Goal: Transaction & Acquisition: Book appointment/travel/reservation

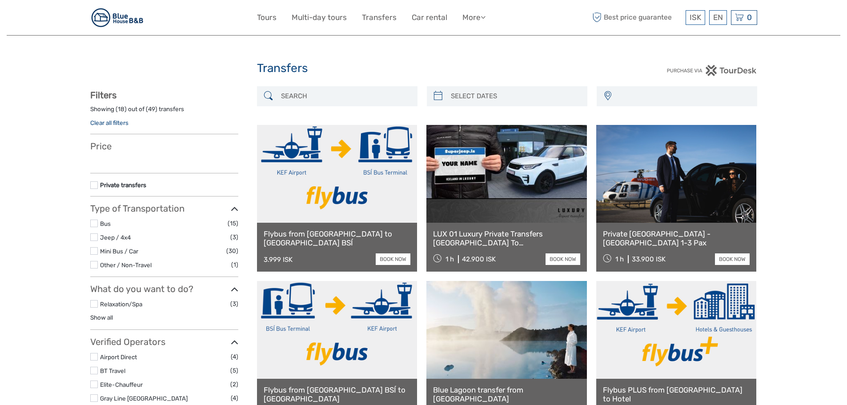
select select
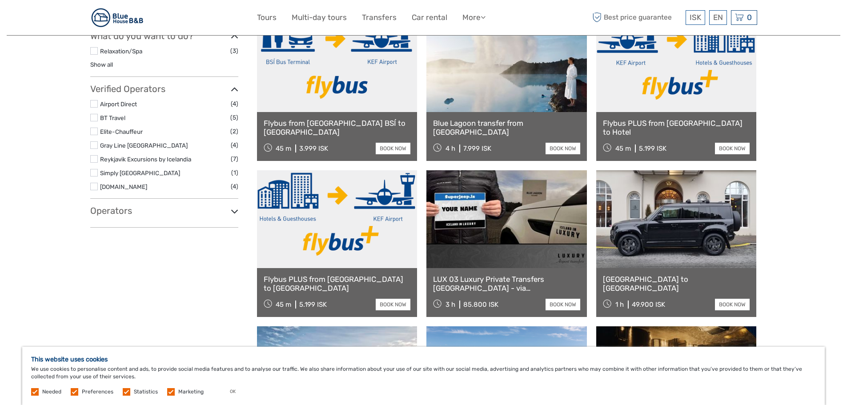
scroll to position [222, 0]
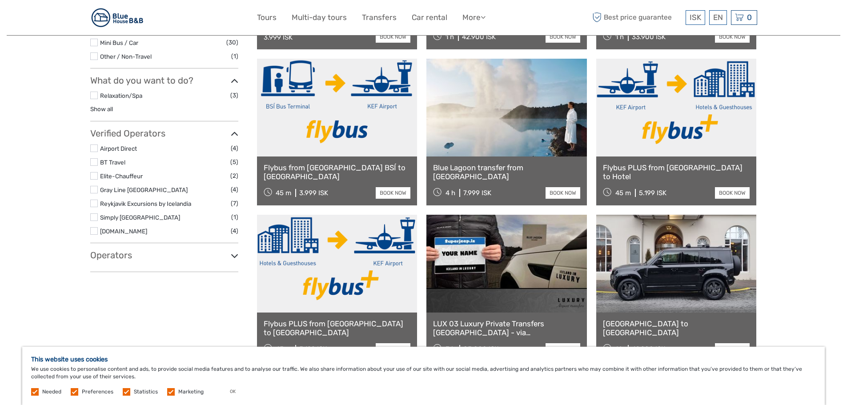
click at [682, 174] on div "Flybus PLUS from [GEOGRAPHIC_DATA] to Hotel 45 m 5.199 ISK book now" at bounding box center [676, 180] width 160 height 49
click at [729, 192] on link "book now" at bounding box center [732, 193] width 35 height 12
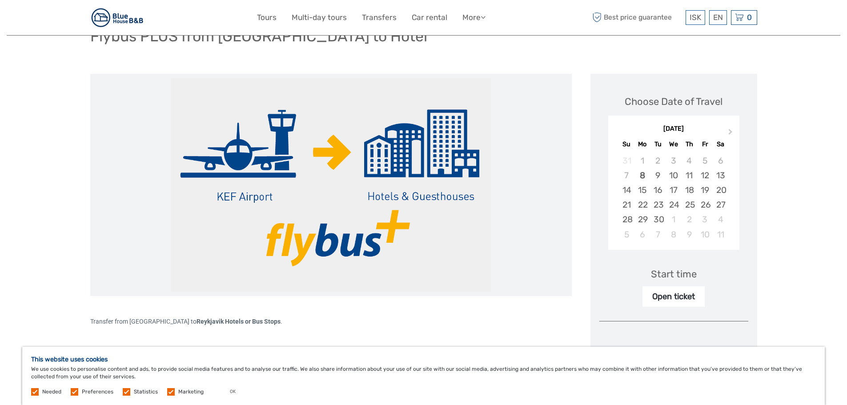
scroll to position [222, 0]
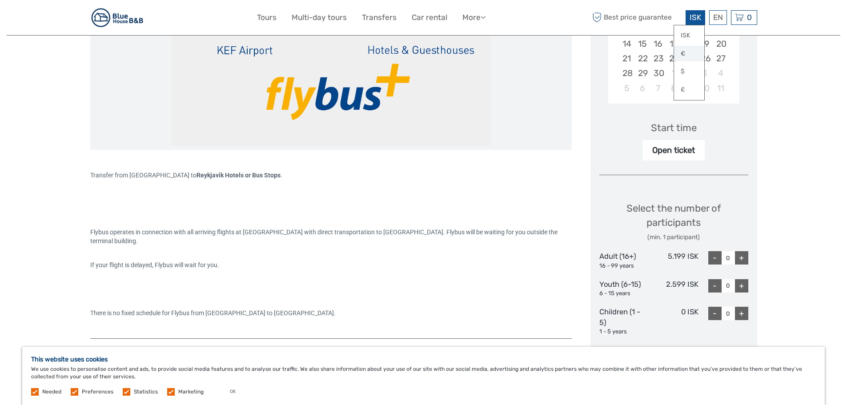
click at [680, 56] on link "€" at bounding box center [689, 54] width 30 height 16
drag, startPoint x: 744, startPoint y: 259, endPoint x: 743, endPoint y: 267, distance: 7.6
click at [744, 260] on div "+" at bounding box center [741, 257] width 13 height 13
click at [740, 260] on div "+" at bounding box center [741, 257] width 13 height 13
type input "2"
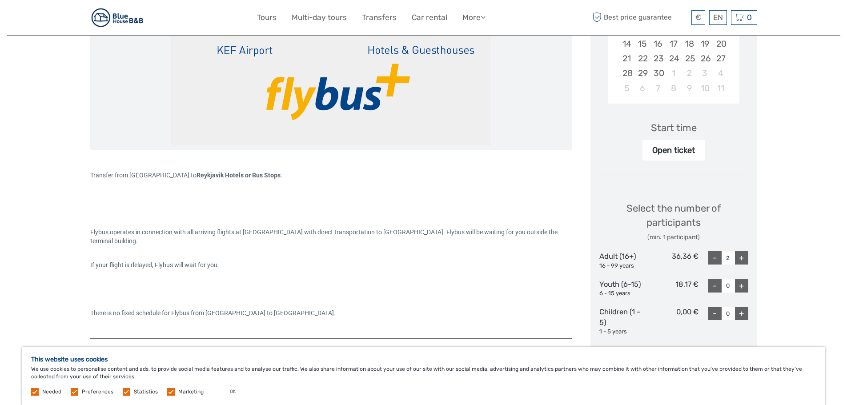
click at [739, 285] on div "+" at bounding box center [741, 285] width 13 height 13
type input "1"
click at [671, 61] on div "24" at bounding box center [673, 58] width 16 height 15
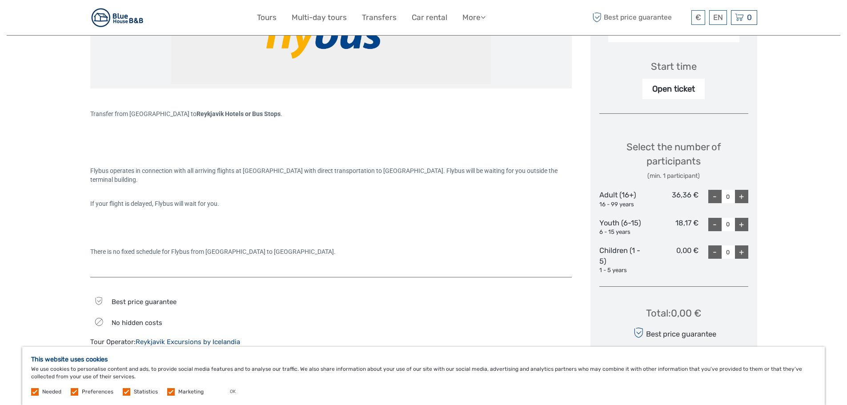
scroll to position [267, 0]
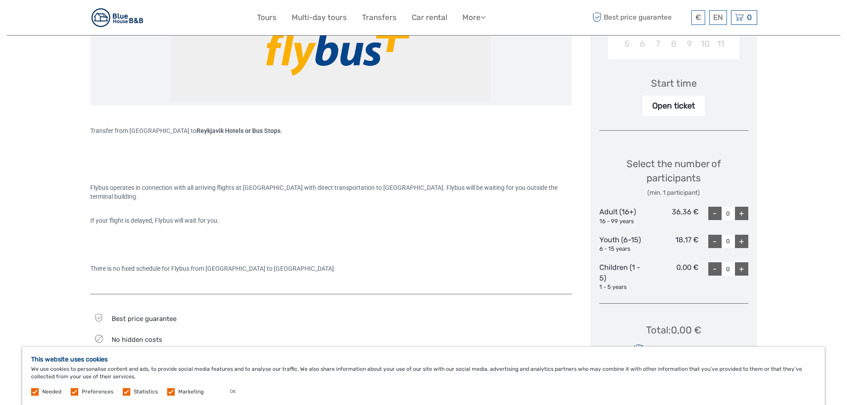
click at [740, 209] on div "+" at bounding box center [741, 213] width 13 height 13
click at [740, 211] on div "+" at bounding box center [741, 213] width 13 height 13
type input "2"
click at [740, 238] on div "+" at bounding box center [741, 241] width 13 height 13
type input "1"
